Goal: Transaction & Acquisition: Book appointment/travel/reservation

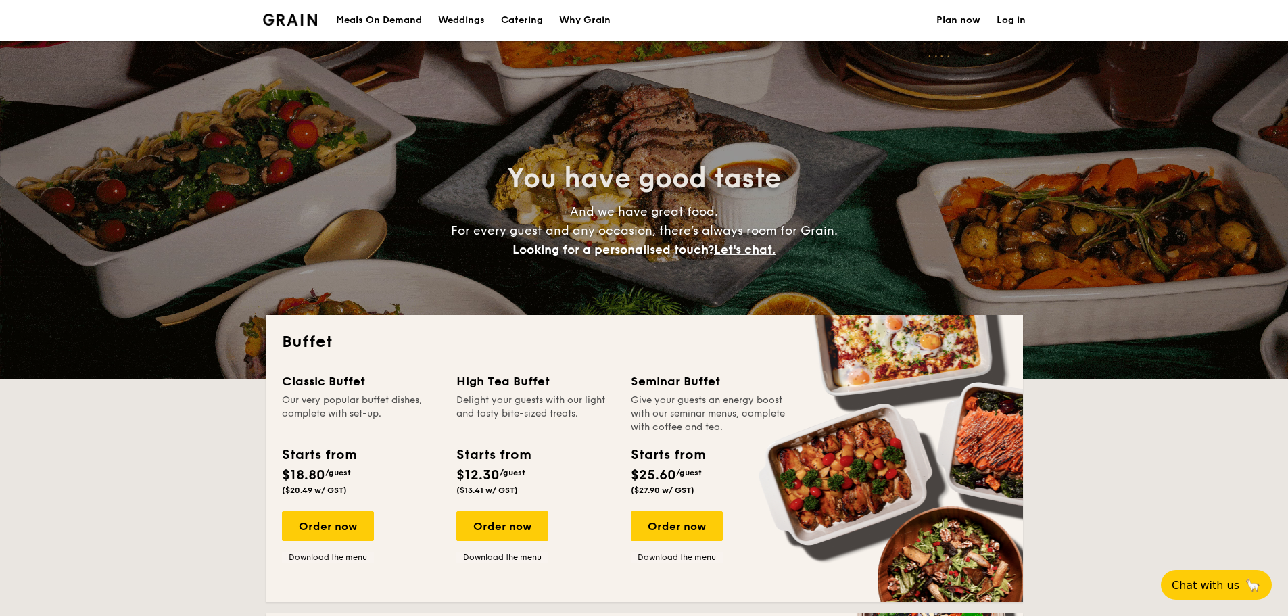
select select
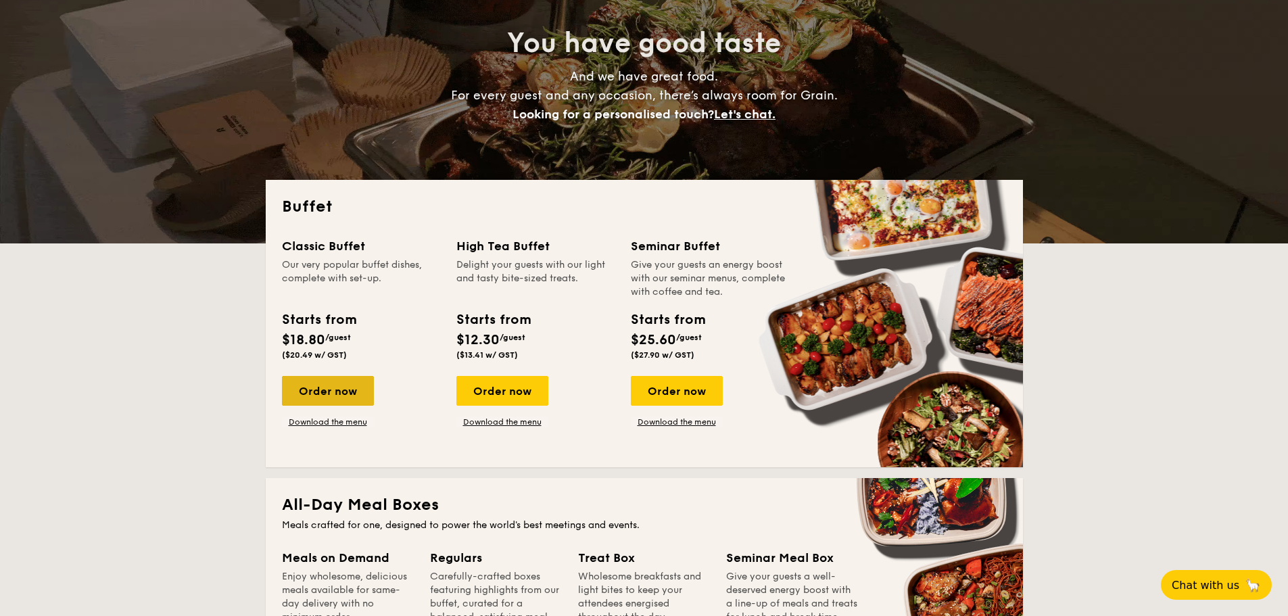
click at [354, 385] on div "Order now" at bounding box center [328, 391] width 92 height 30
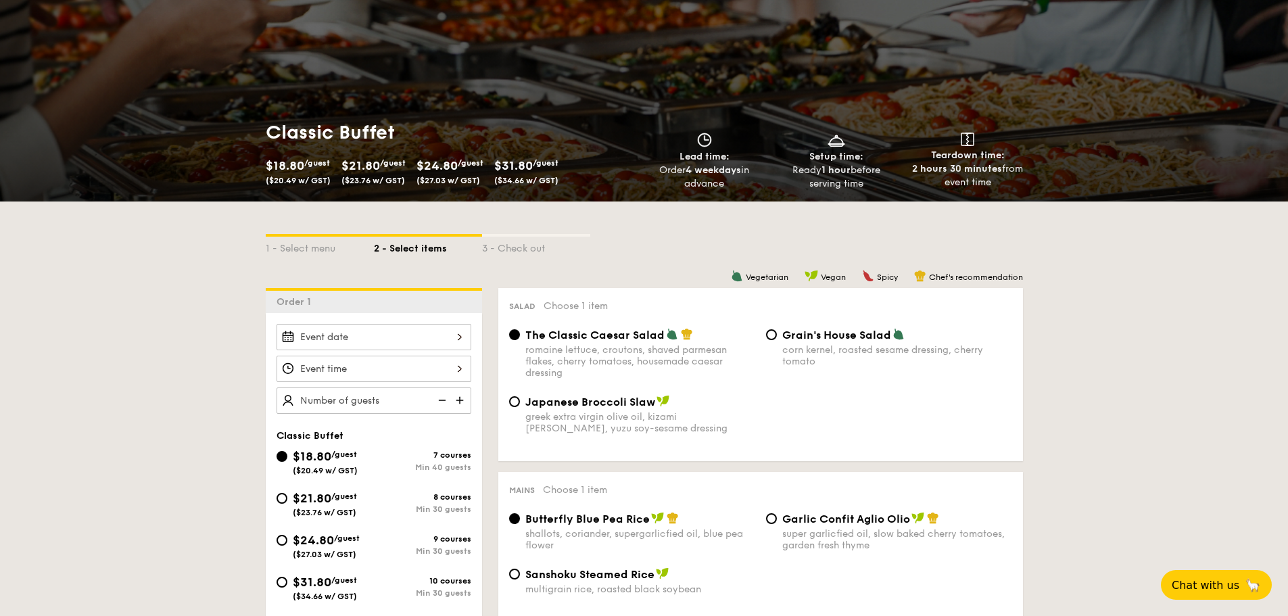
scroll to position [203, 0]
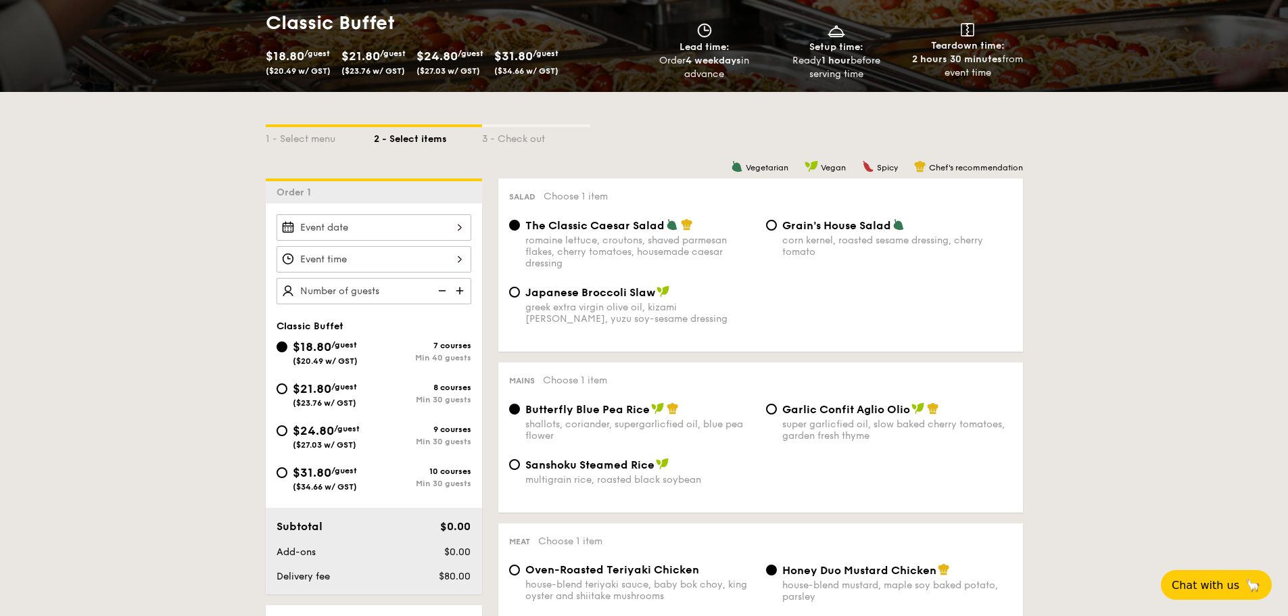
click at [289, 396] on div "$21.80 /guest ($23.76 w/ GST)" at bounding box center [325, 393] width 97 height 28
click at [287, 394] on input "$21.80 /guest ($23.76 w/ GST) 8 courses Min 30 guests" at bounding box center [282, 388] width 11 height 11
radio input "true"
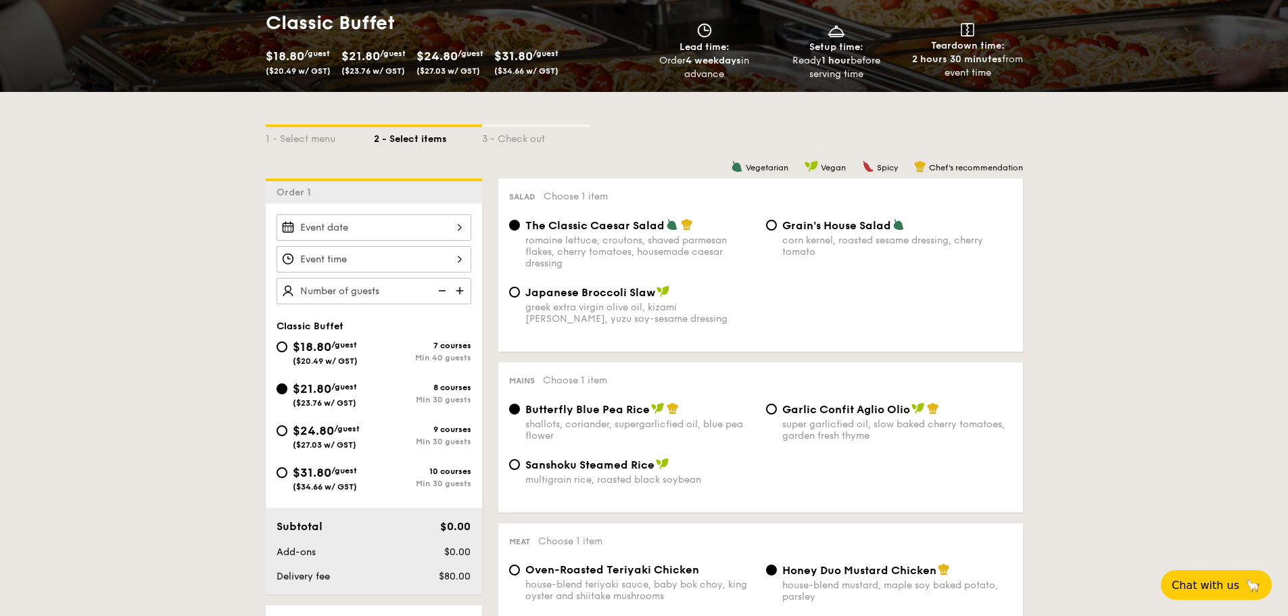
radio input "true"
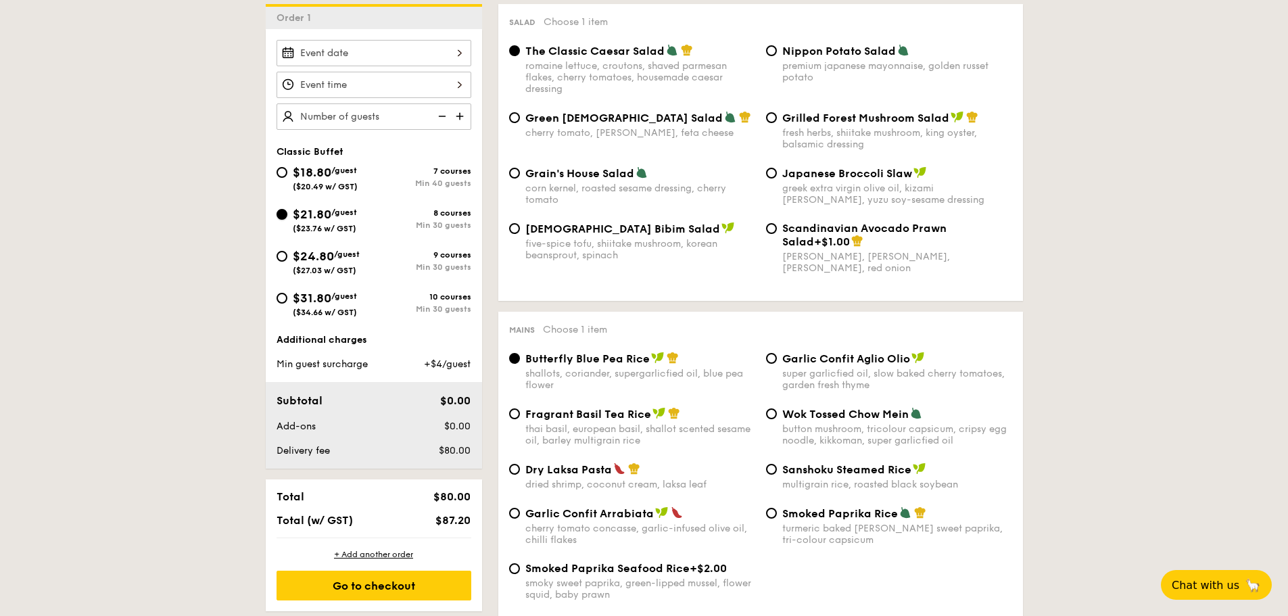
scroll to position [541, 0]
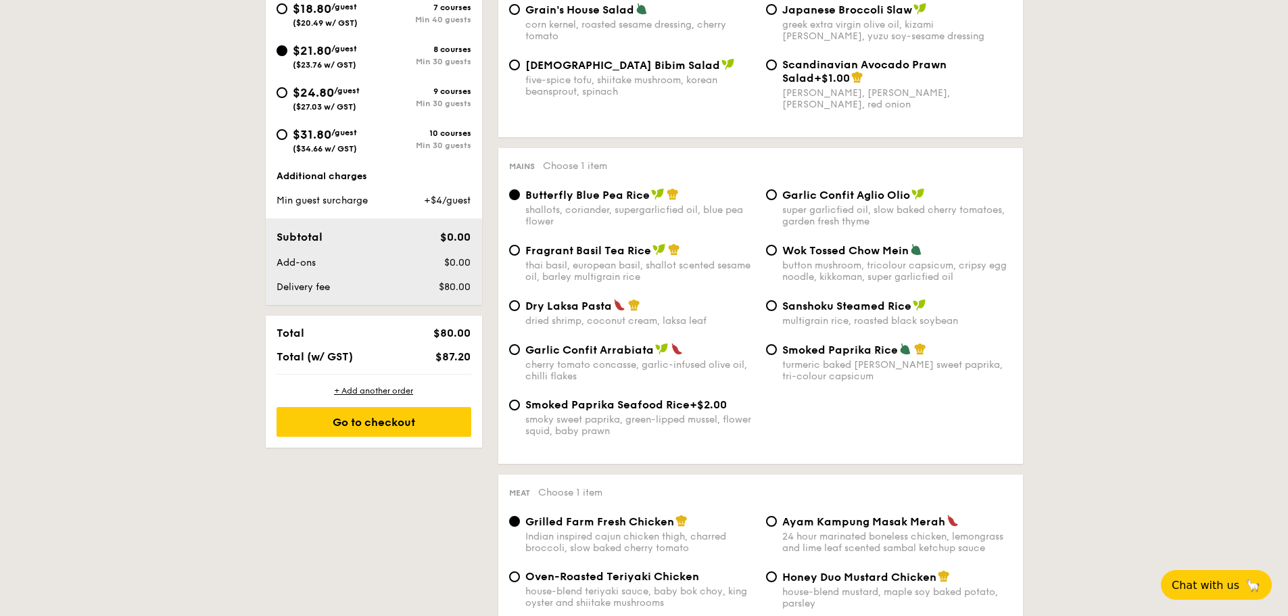
click at [602, 312] on span "Dry Laksa Pasta" at bounding box center [568, 306] width 87 height 13
click at [520, 311] on input "Dry Laksa Pasta dried shrimp, coconut cream, laksa leaf" at bounding box center [514, 305] width 11 height 11
radio input "true"
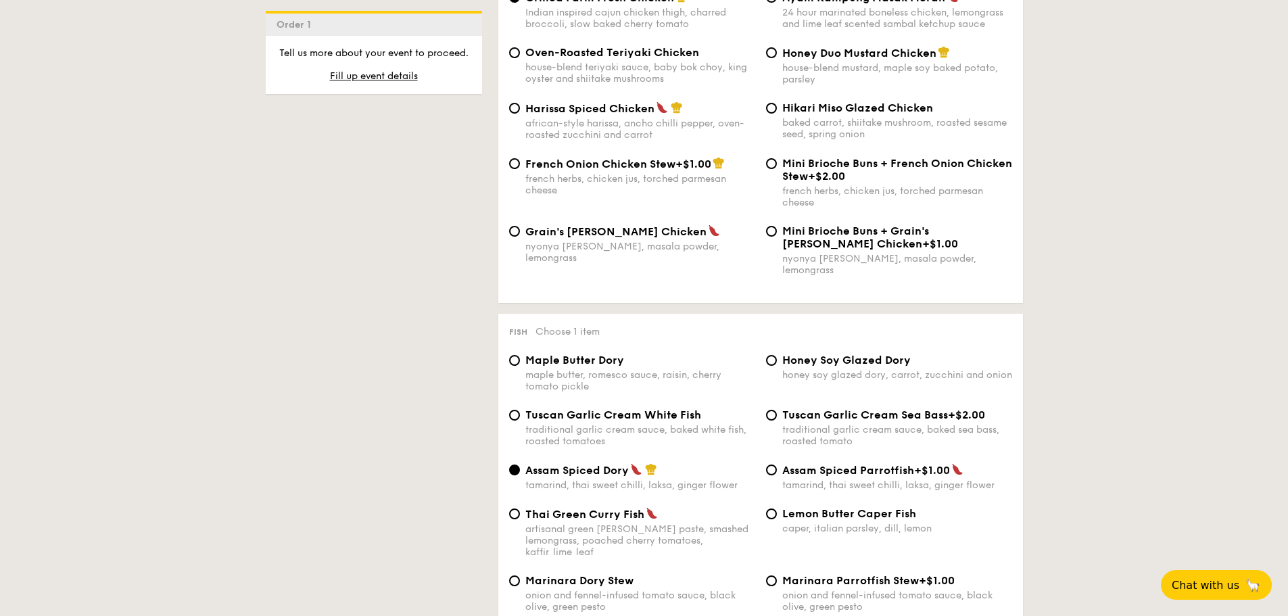
scroll to position [1150, 0]
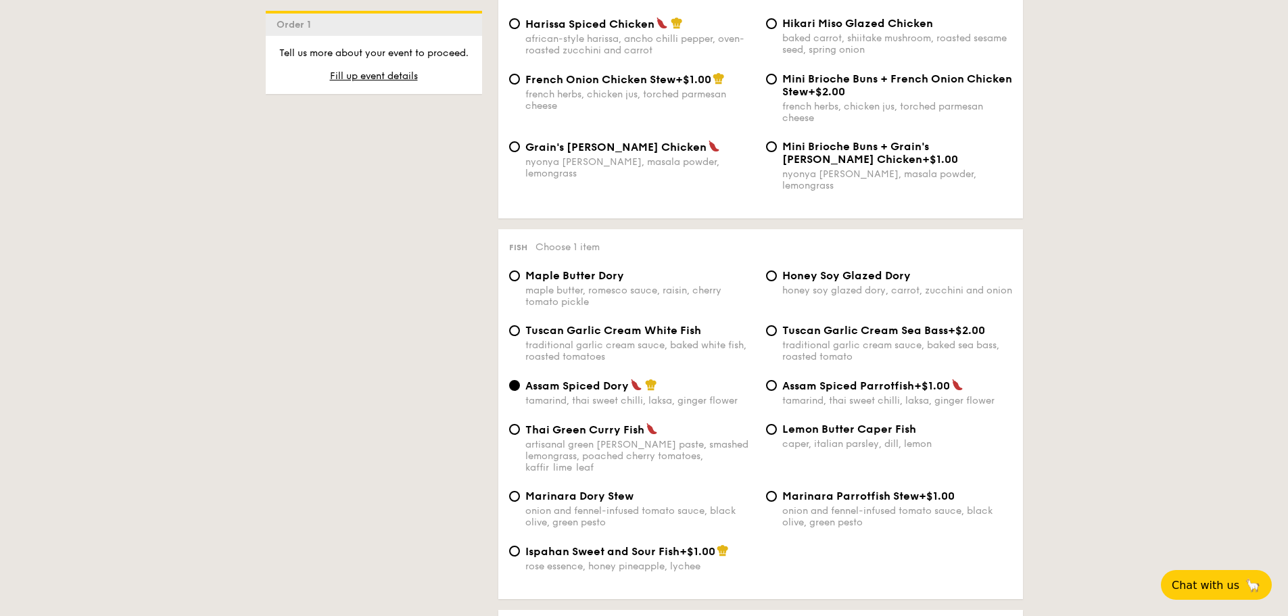
click at [818, 423] on span "Lemon Butter Caper Fish" at bounding box center [849, 429] width 134 height 13
click at [777, 424] on input "Lemon Butter Caper Fish caper, italian parsley, dill, lemon" at bounding box center [771, 429] width 11 height 11
radio input "true"
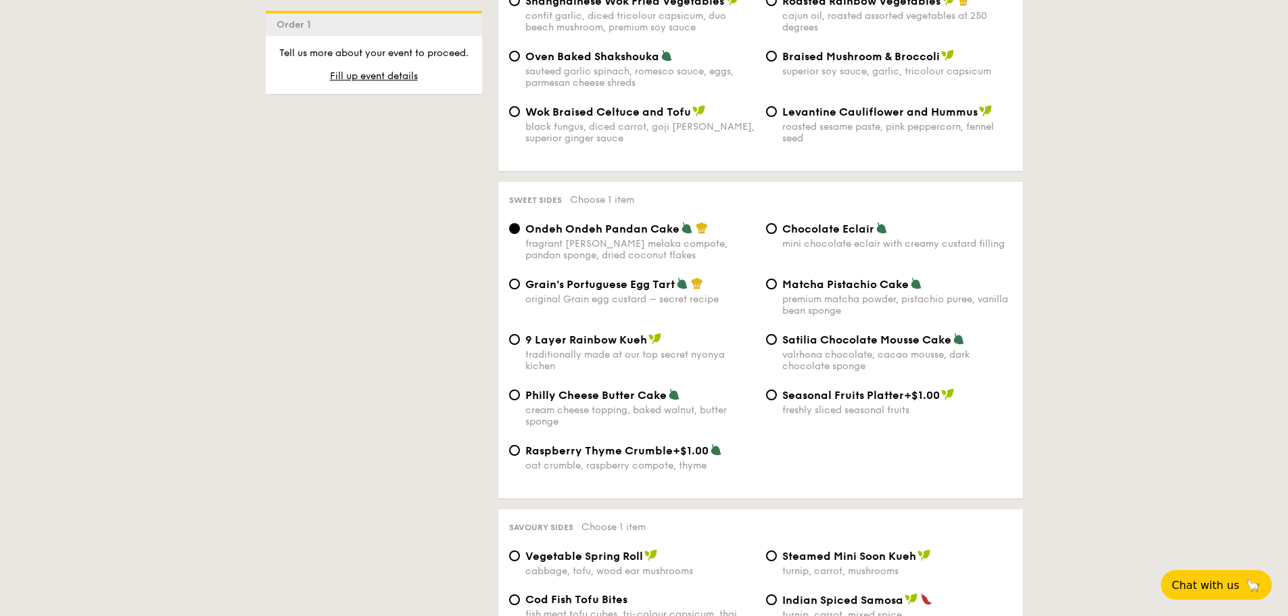
scroll to position [1894, 0]
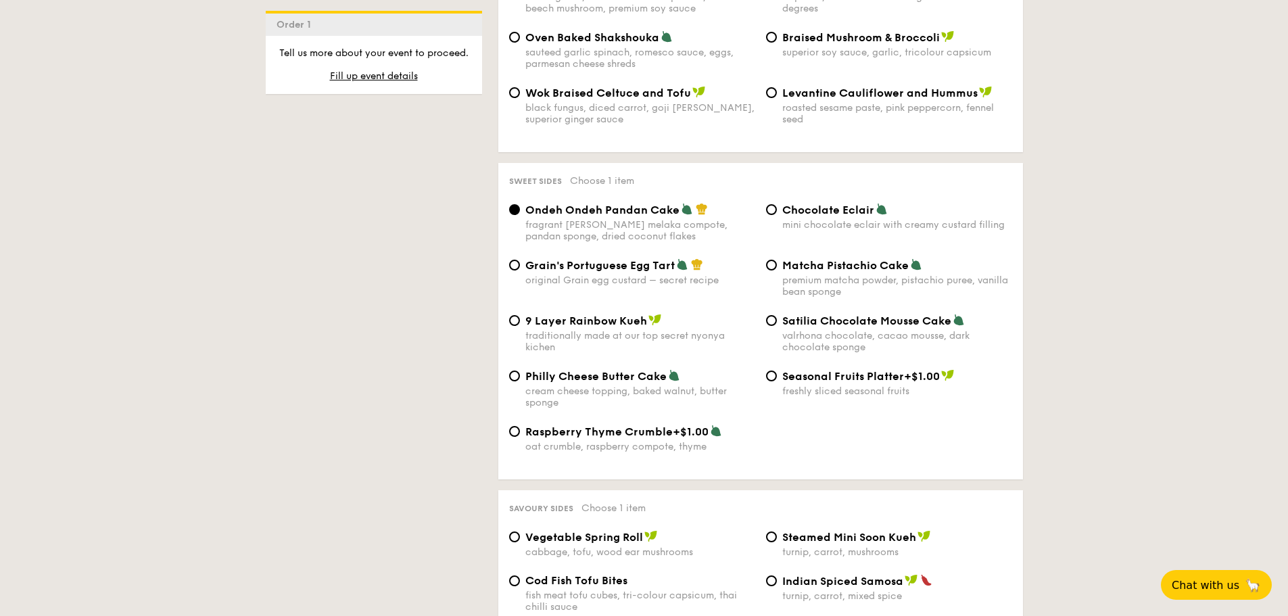
click at [822, 204] on span "Chocolate Eclair" at bounding box center [828, 210] width 92 height 13
click at [777, 204] on input "Chocolate Eclair mini chocolate eclair with creamy custard filling" at bounding box center [771, 209] width 11 height 11
radio input "true"
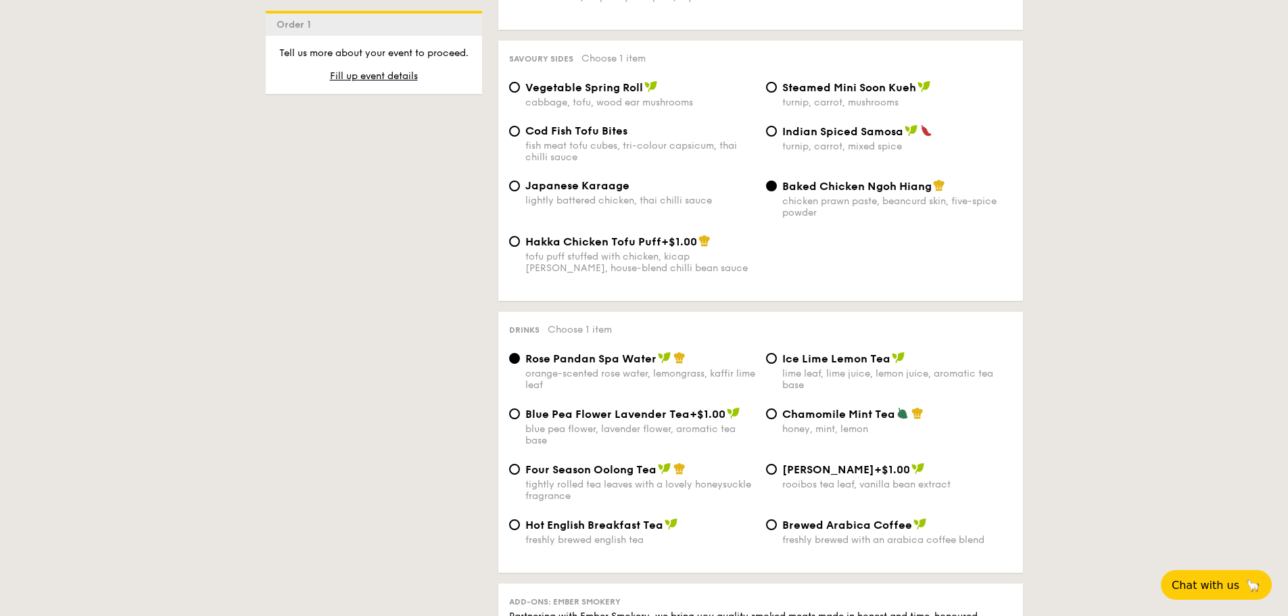
scroll to position [2367, 0]
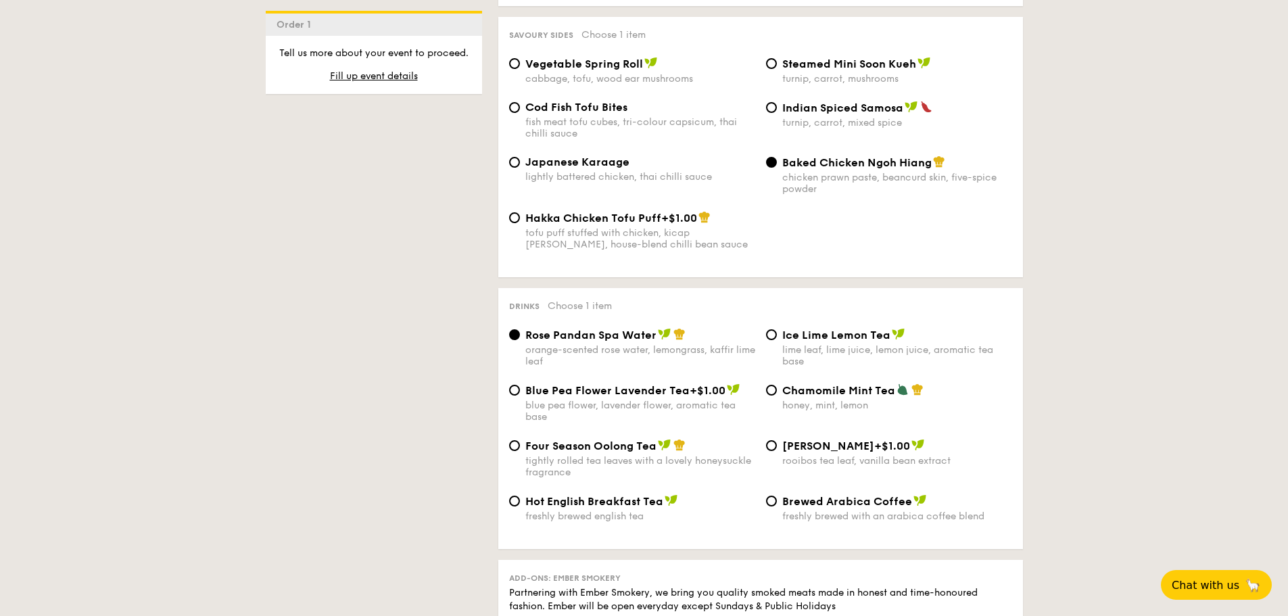
click at [794, 344] on div "lime leaf, lime juice, lemon juice, aromatic tea base" at bounding box center [897, 355] width 230 height 23
click at [777, 329] on input "Ice Lime Lemon Tea lime leaf, lime juice, lemon juice, aromatic tea base" at bounding box center [771, 334] width 11 height 11
radio input "true"
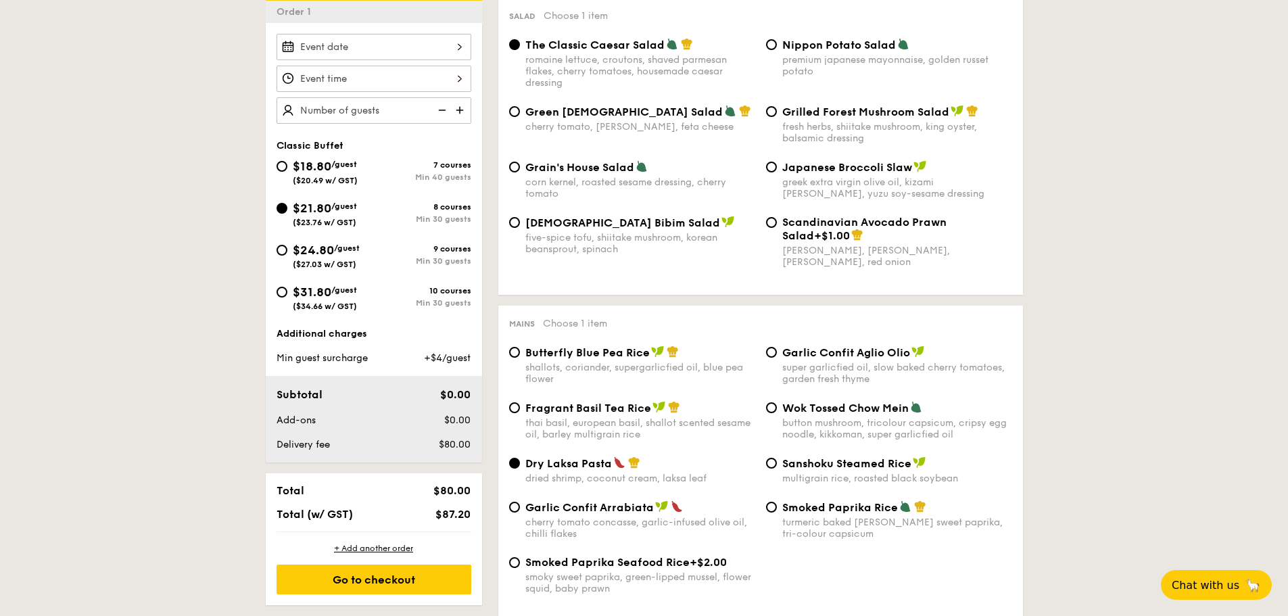
scroll to position [271, 0]
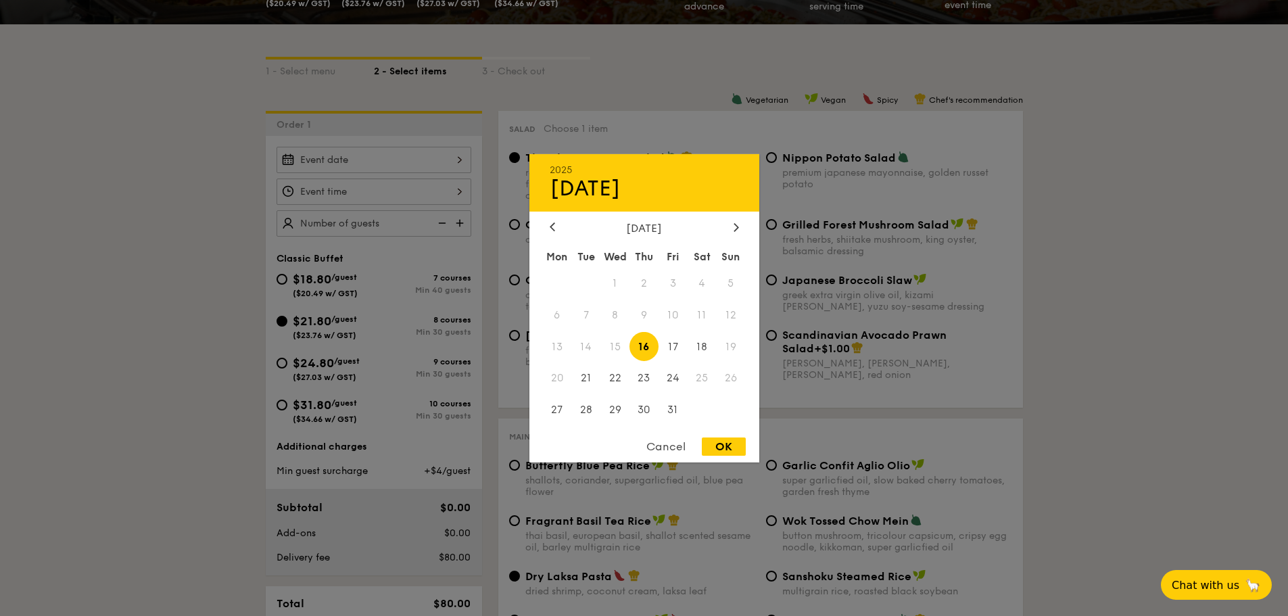
click at [455, 152] on div "2025 Oct [DATE] Tue Wed Thu Fri Sat Sun 1 2 3 4 5 6 7 8 9 10 11 12 13 14 15 16 …" at bounding box center [374, 160] width 195 height 26
click at [692, 348] on span "18" at bounding box center [702, 346] width 29 height 29
click at [398, 185] on div at bounding box center [644, 308] width 1288 height 616
click at [450, 158] on div "2025 Oct [DATE] Tue Wed Thu Fri Sat Sun 1 2 3 4 5 6 7 8 9 10 11 12 13 14 15 16 …" at bounding box center [374, 160] width 195 height 26
click at [697, 343] on span "18" at bounding box center [702, 346] width 29 height 29
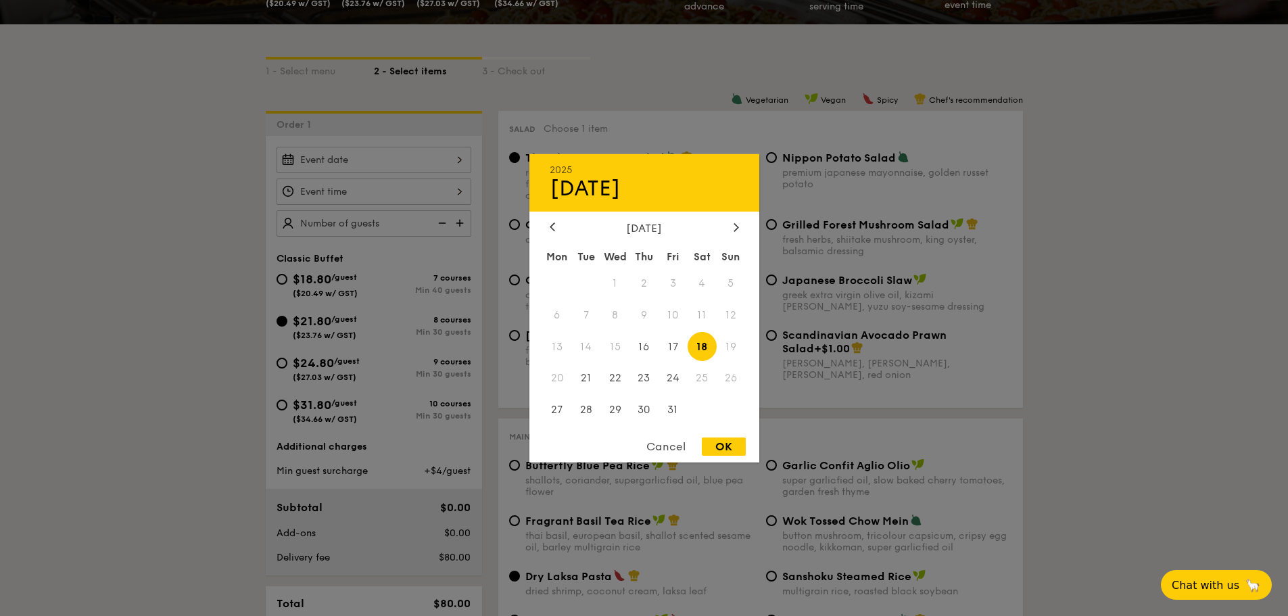
click at [718, 446] on div "OK" at bounding box center [724, 447] width 44 height 18
type input "[DATE]"
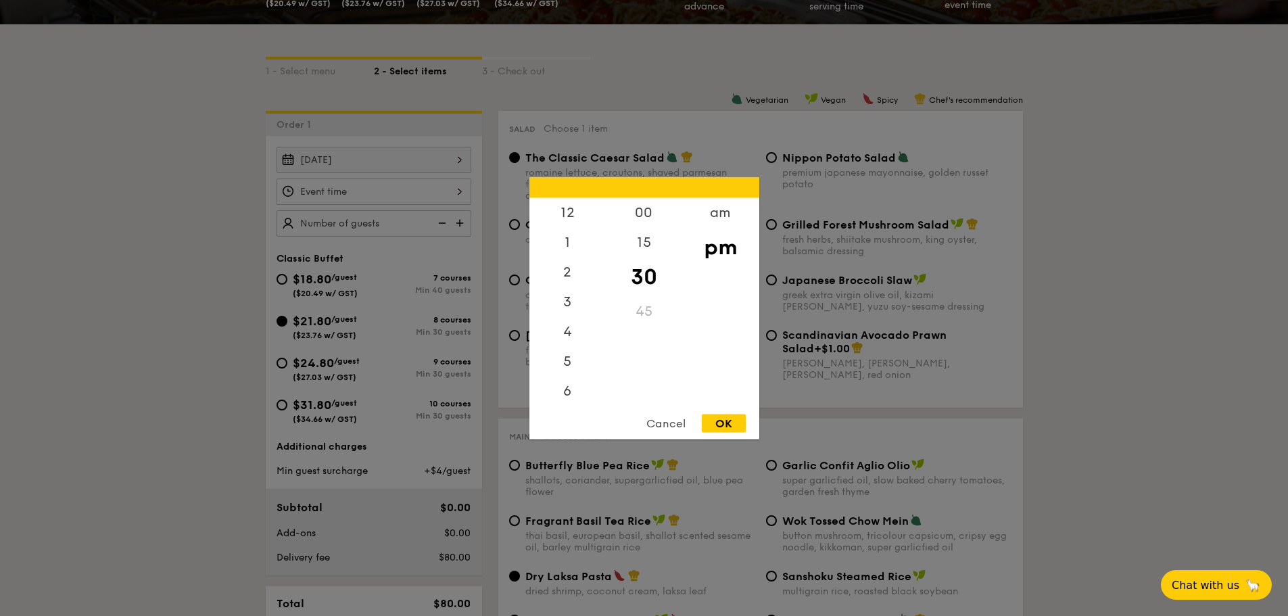
click at [396, 189] on div "12 1 2 3 4 5 6 7 8 9 10 11 00 15 30 45 am pm Cancel OK" at bounding box center [374, 192] width 195 height 26
click at [561, 306] on div "5" at bounding box center [568, 306] width 76 height 39
click at [714, 417] on div "OK" at bounding box center [724, 423] width 44 height 18
type input "5:30PM"
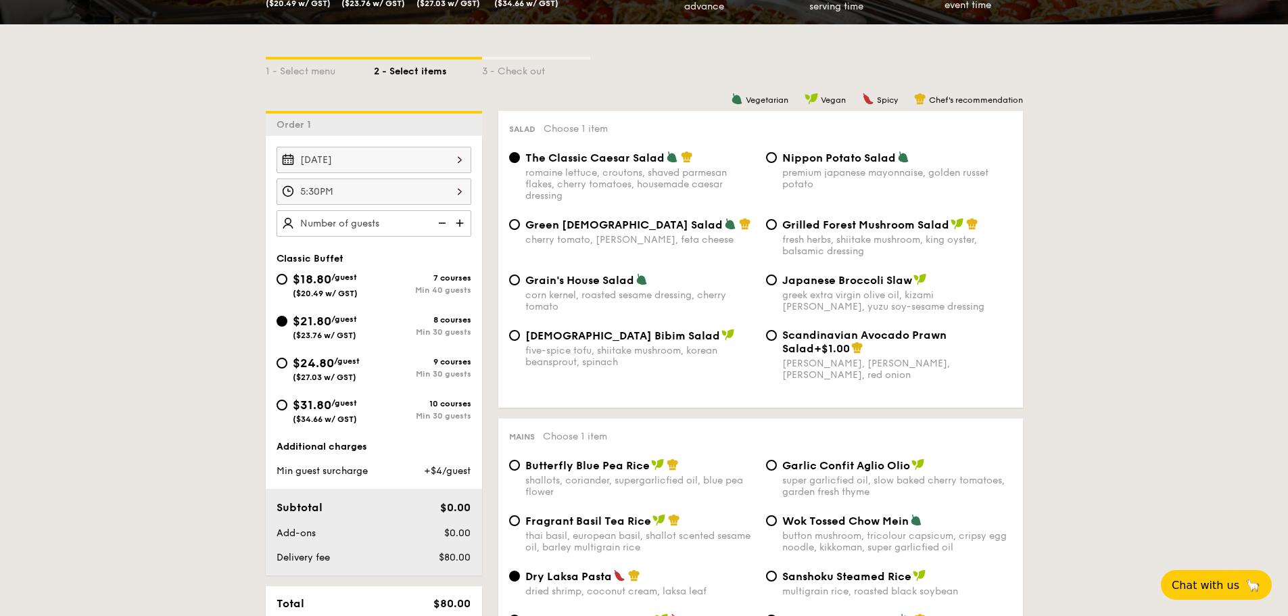
click at [461, 227] on img at bounding box center [461, 223] width 20 height 26
click at [463, 218] on img at bounding box center [461, 223] width 20 height 26
type input "30 guests"
